Goal: Task Accomplishment & Management: Use online tool/utility

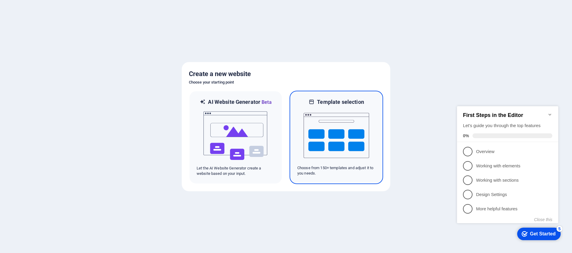
click at [345, 149] on img at bounding box center [337, 136] width 66 height 60
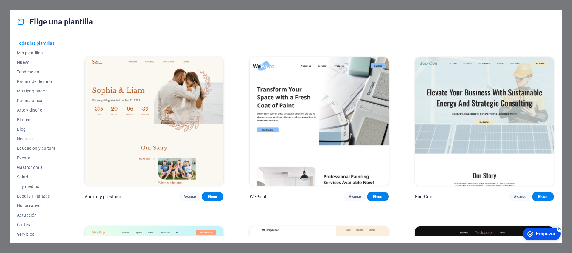
scroll to position [320, 0]
click at [378, 194] on font "Elegir" at bounding box center [378, 196] width 10 height 4
